Goal: Task Accomplishment & Management: Use online tool/utility

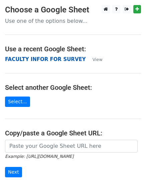
click at [37, 61] on strong "FACULTY INFOR FOR SURVEY" at bounding box center [45, 59] width 81 height 6
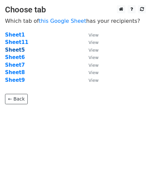
click at [17, 51] on strong "Sheet5" at bounding box center [15, 50] width 20 height 6
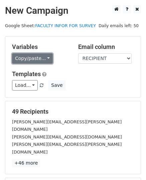
click at [45, 58] on link "Copy/paste..." at bounding box center [32, 58] width 41 height 10
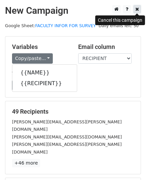
click at [138, 10] on icon at bounding box center [138, 9] width 4 height 5
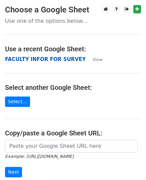
click at [49, 58] on strong "FACULTY INFOR FOR SURVEY" at bounding box center [45, 59] width 81 height 6
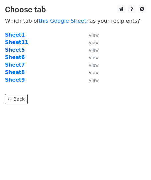
click at [14, 50] on strong "Sheet5" at bounding box center [15, 50] width 20 height 6
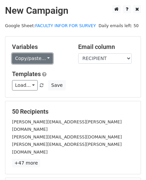
click at [43, 55] on link "Copy/paste..." at bounding box center [32, 58] width 41 height 10
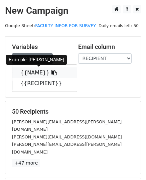
click at [41, 73] on link "{{NAME}}" at bounding box center [44, 72] width 65 height 11
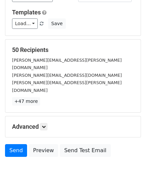
scroll to position [79, 0]
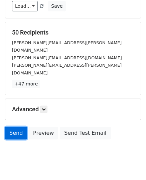
click at [21, 127] on link "Send" at bounding box center [16, 133] width 22 height 13
